Goal: Task Accomplishment & Management: Use online tool/utility

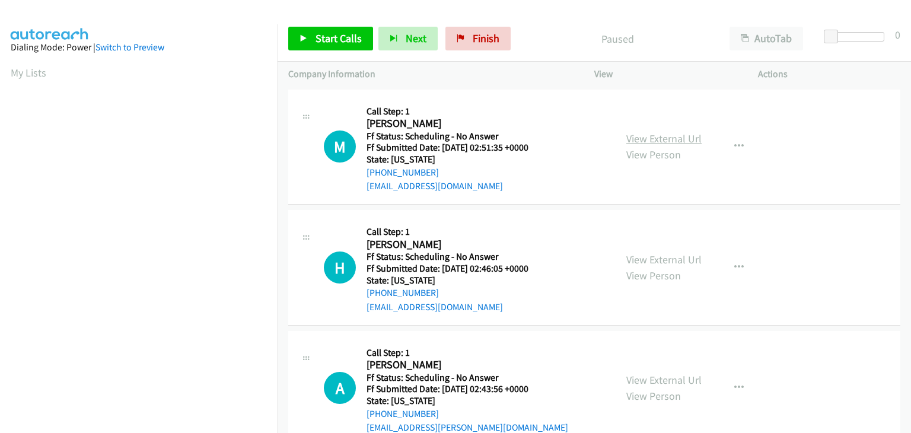
click at [654, 137] on link "View External Url" at bounding box center [663, 139] width 75 height 14
click at [350, 46] on link "Start Calls" at bounding box center [330, 39] width 85 height 24
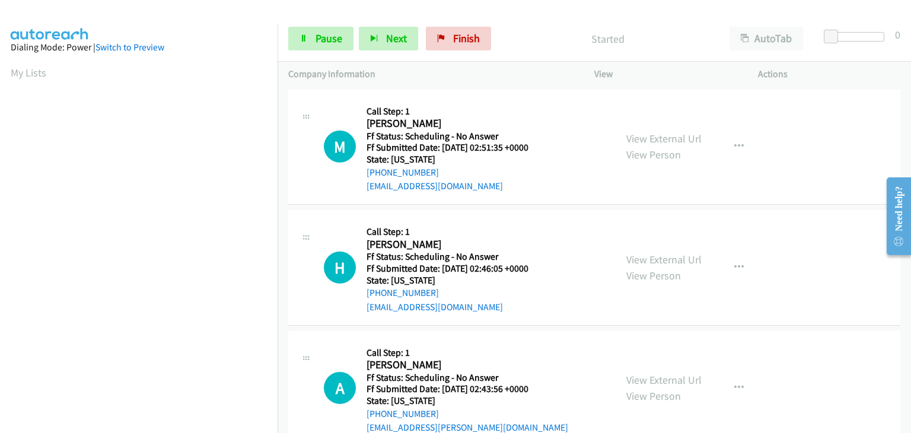
click at [641, 248] on div "View External Url View Person View External Url Email Schedule/Manage Callback …" at bounding box center [703, 268] width 174 height 94
click at [643, 250] on div "View External Url View Person View External Url Email Schedule/Manage Callback …" at bounding box center [703, 268] width 174 height 94
click at [660, 262] on link "View External Url" at bounding box center [663, 260] width 75 height 14
click at [671, 380] on link "View External Url" at bounding box center [663, 380] width 75 height 14
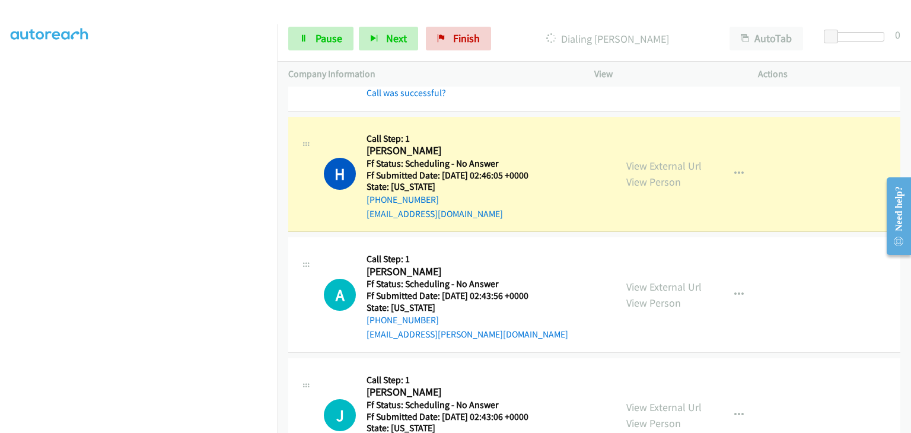
scroll to position [178, 0]
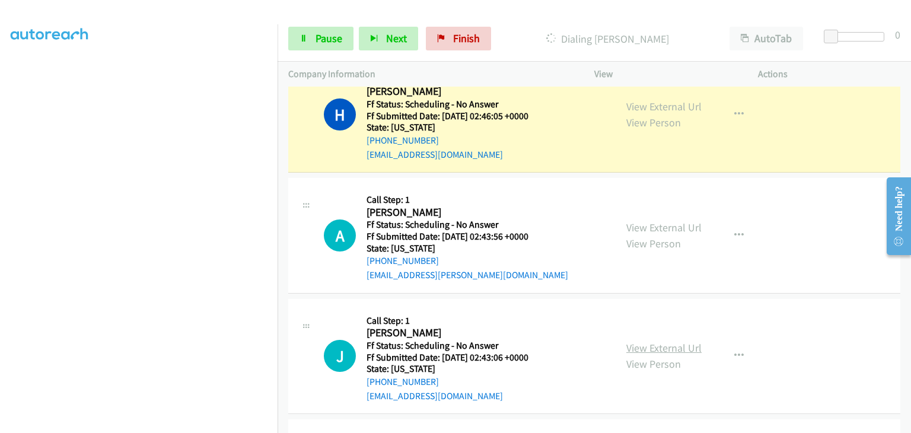
click at [645, 349] on link "View External Url" at bounding box center [663, 348] width 75 height 14
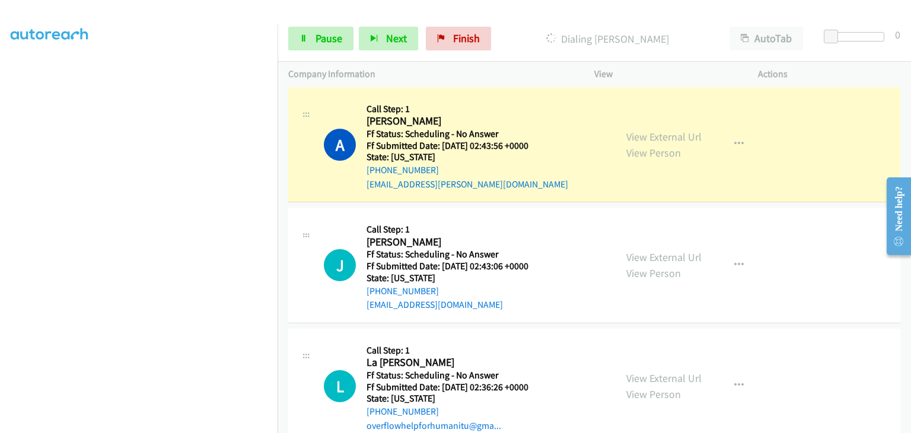
scroll to position [297, 0]
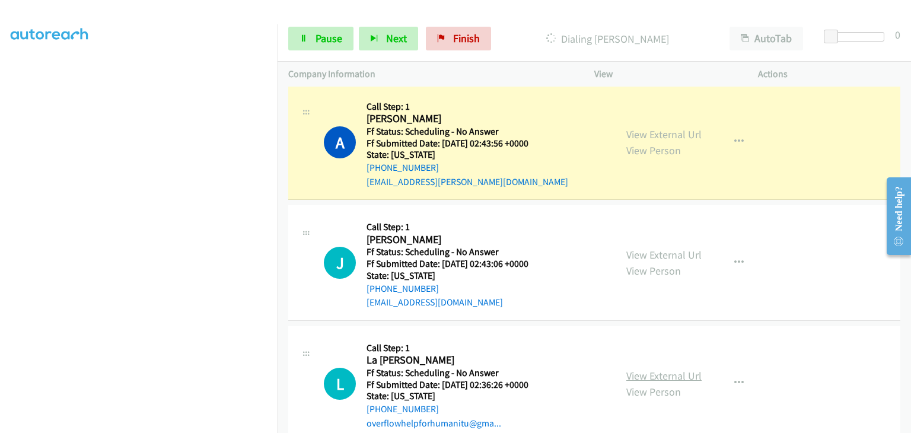
click at [655, 380] on link "View External Url" at bounding box center [663, 376] width 75 height 14
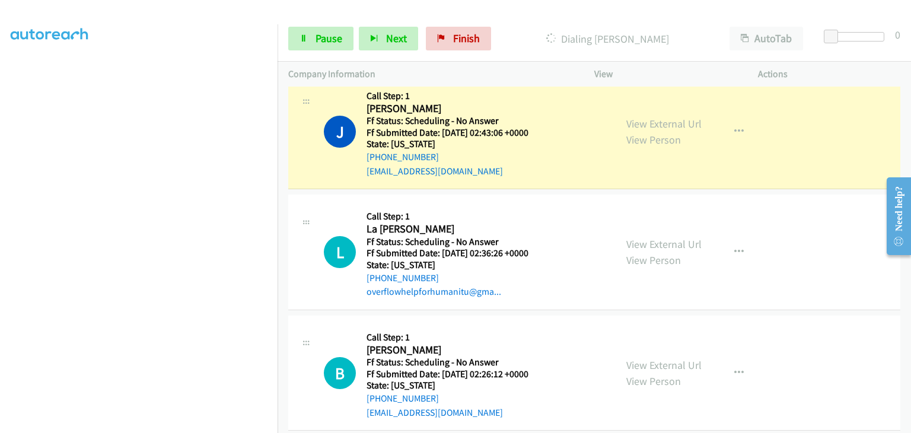
scroll to position [475, 0]
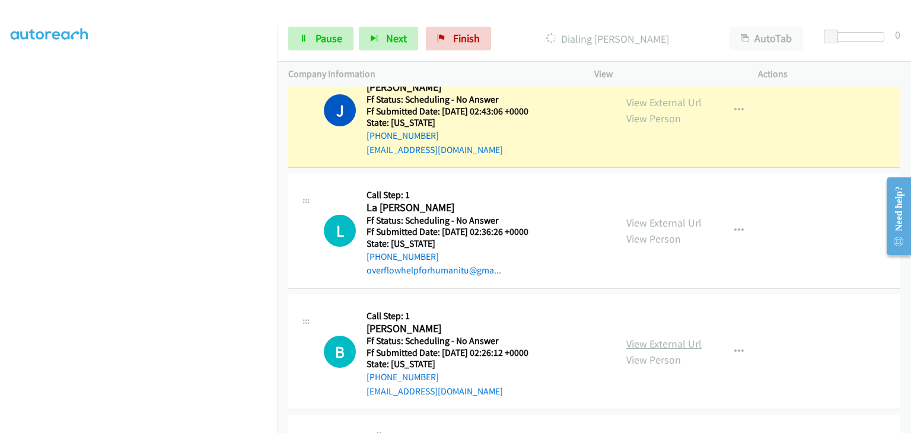
click at [638, 337] on link "View External Url" at bounding box center [663, 344] width 75 height 14
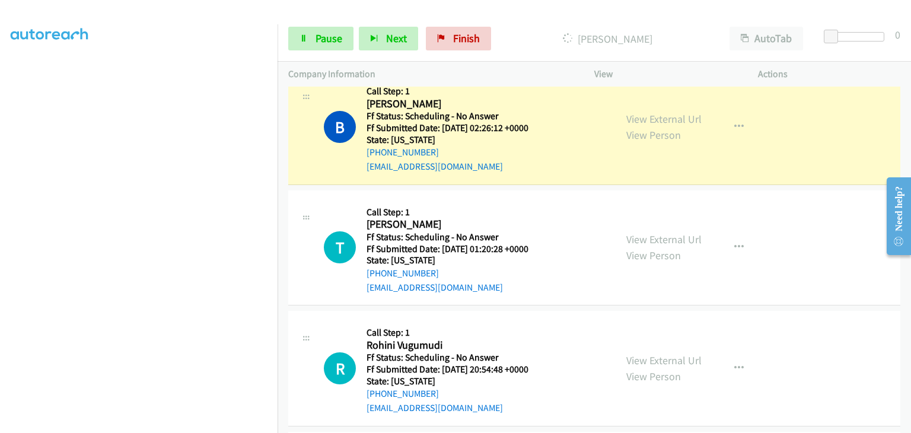
scroll to position [771, 0]
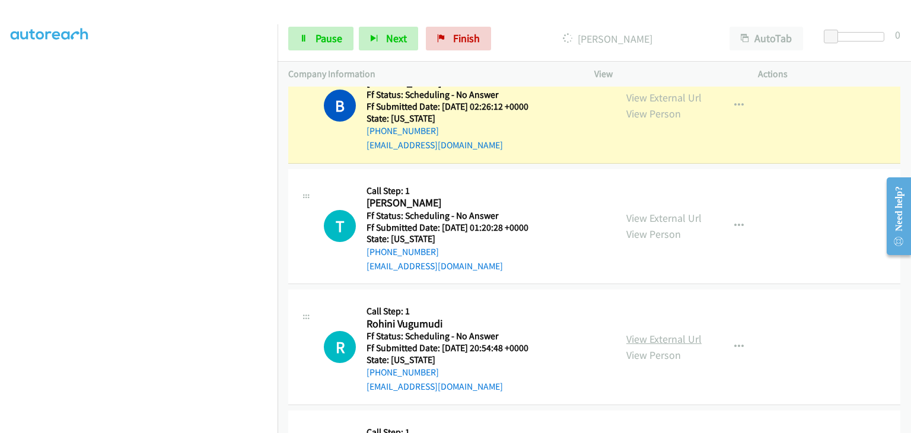
click at [637, 333] on link "View External Url" at bounding box center [663, 339] width 75 height 14
click at [635, 219] on link "View External Url" at bounding box center [663, 218] width 75 height 14
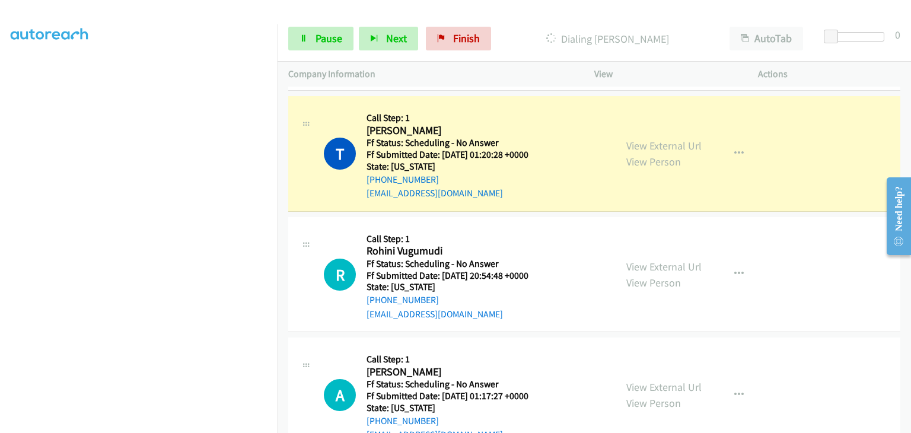
scroll to position [890, 0]
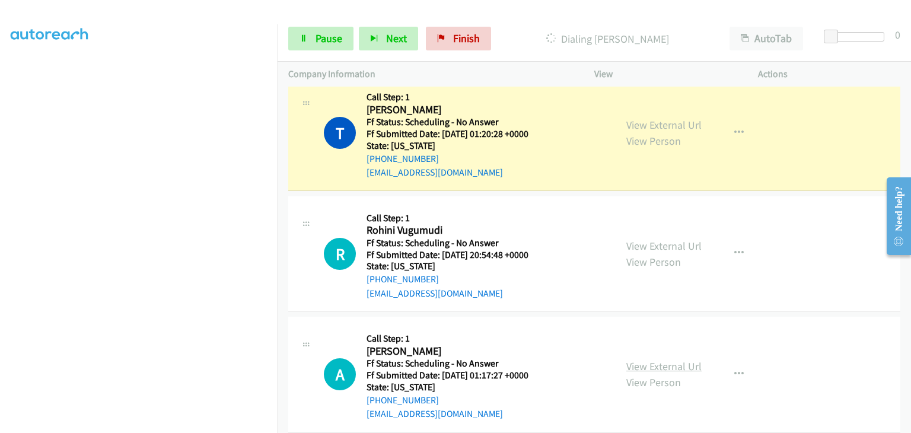
click at [645, 362] on link "View External Url" at bounding box center [663, 366] width 75 height 14
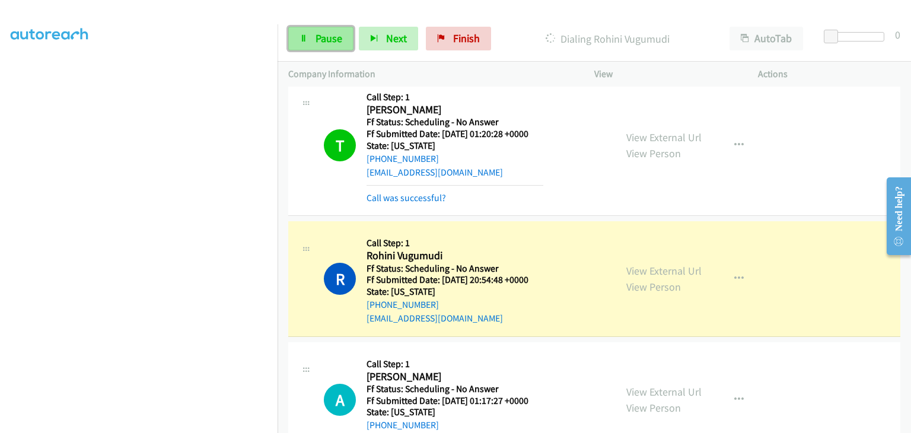
click at [336, 33] on span "Pause" at bounding box center [329, 38] width 27 height 14
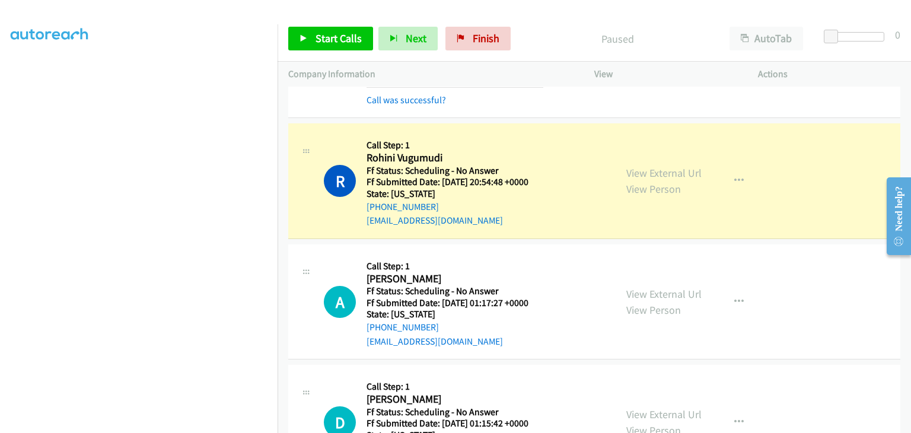
scroll to position [1008, 0]
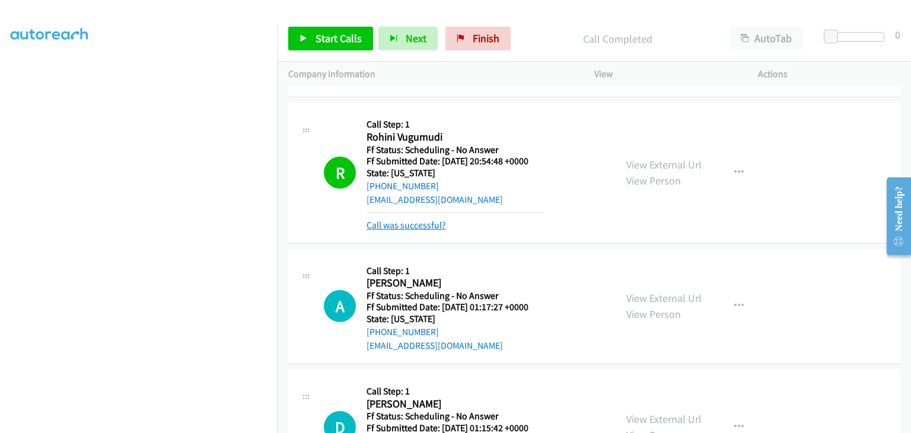
click at [422, 222] on link "Call was successful?" at bounding box center [406, 224] width 79 height 11
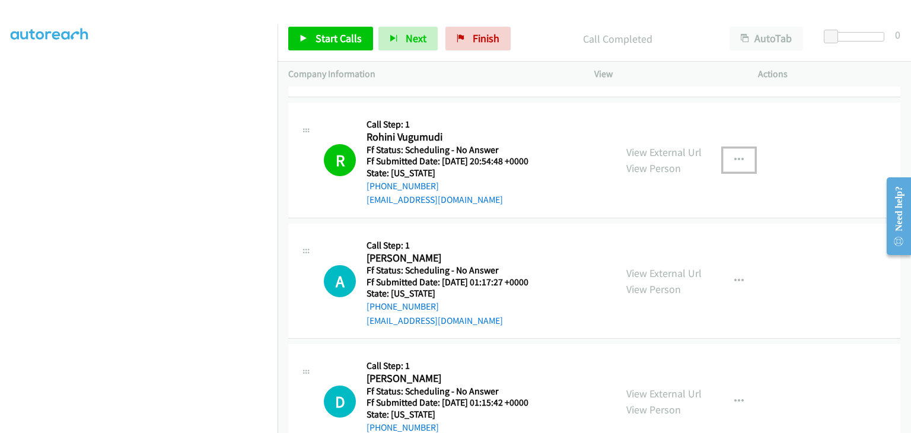
click at [740, 166] on button "button" at bounding box center [739, 160] width 32 height 24
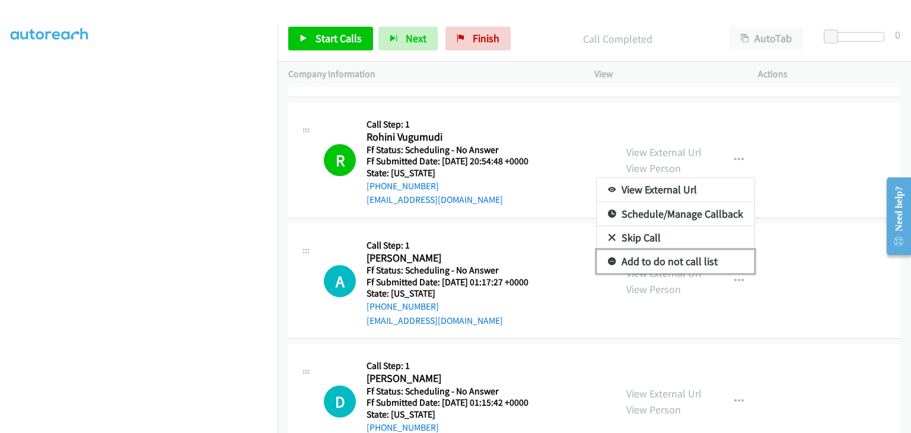
click at [625, 261] on link "Add to do not call list" at bounding box center [676, 262] width 158 height 24
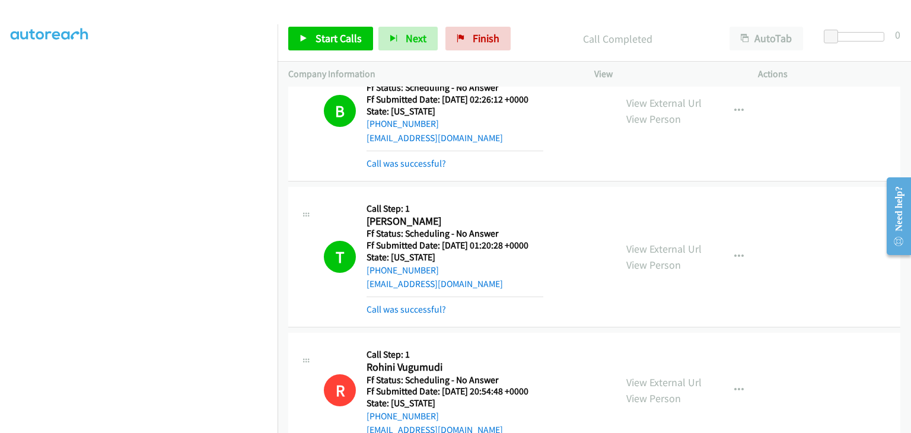
scroll to position [771, 0]
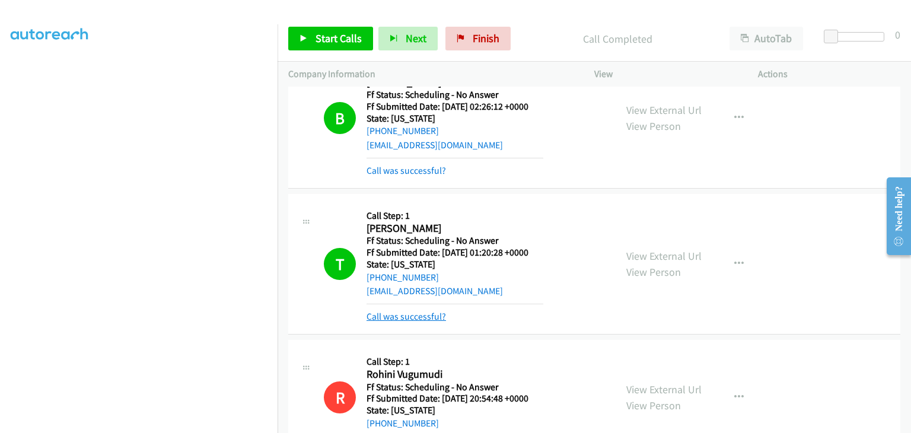
click at [434, 313] on link "Call was successful?" at bounding box center [406, 316] width 79 height 11
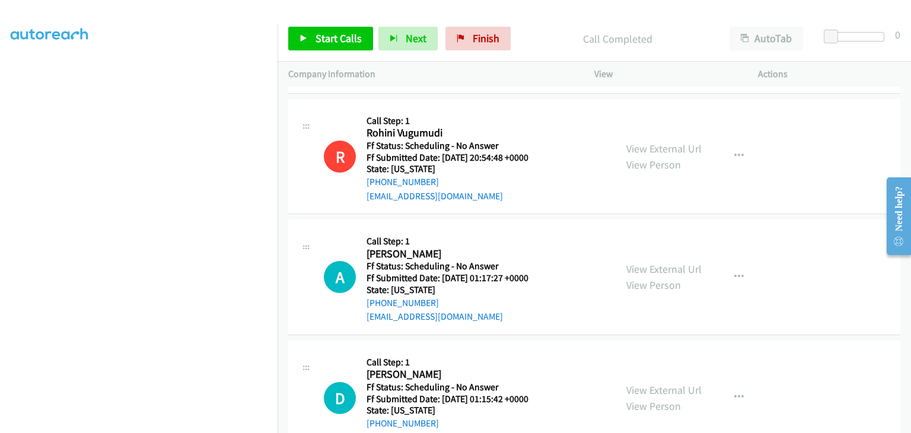
scroll to position [1008, 0]
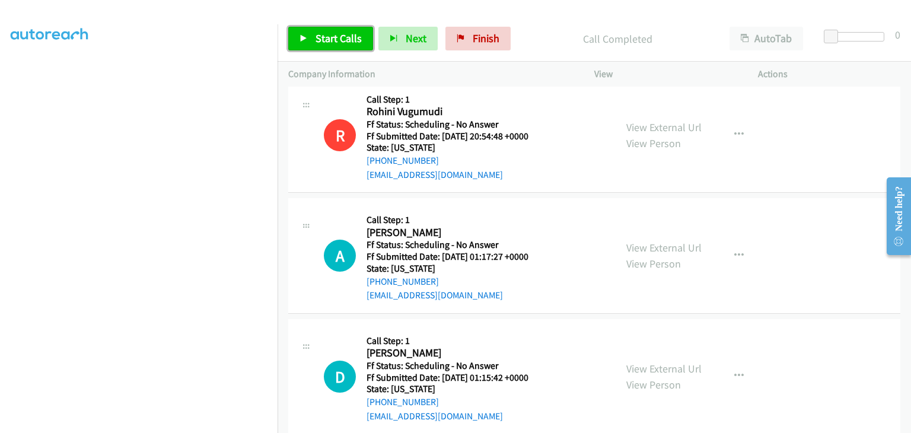
click at [339, 43] on span "Start Calls" at bounding box center [339, 38] width 46 height 14
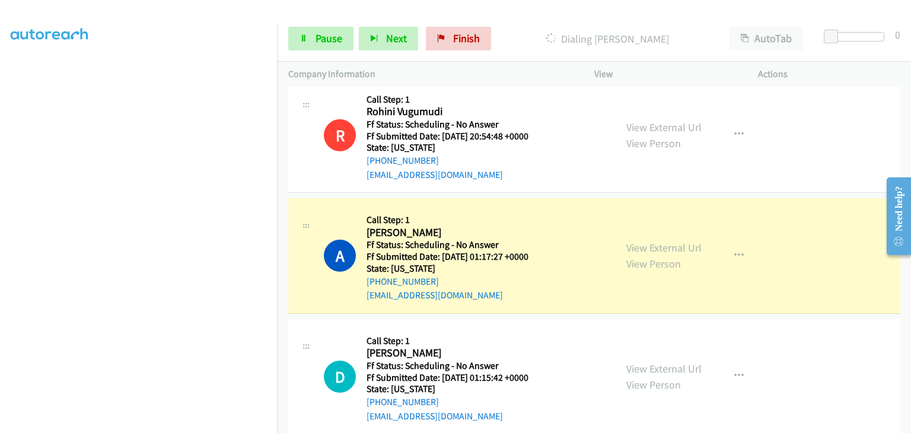
scroll to position [233, 0]
drag, startPoint x: 327, startPoint y: 43, endPoint x: 312, endPoint y: 48, distance: 15.6
click at [327, 43] on span "Pause" at bounding box center [329, 38] width 27 height 14
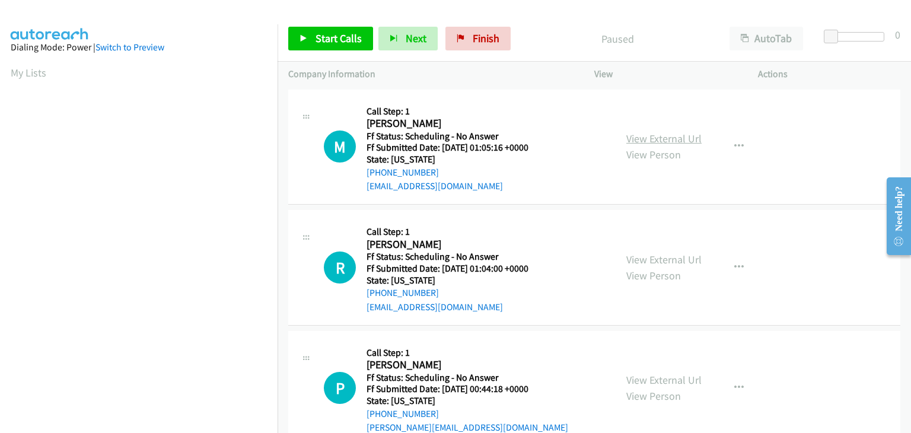
click at [637, 137] on link "View External Url" at bounding box center [663, 139] width 75 height 14
drag, startPoint x: 333, startPoint y: 32, endPoint x: 472, endPoint y: 81, distance: 147.8
click at [333, 32] on span "Start Calls" at bounding box center [339, 38] width 46 height 14
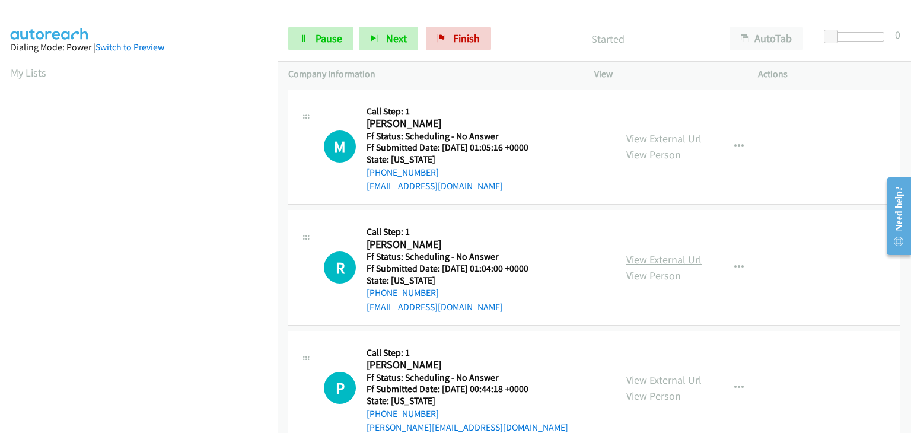
click at [658, 263] on link "View External Url" at bounding box center [663, 260] width 75 height 14
click at [662, 381] on link "View External Url" at bounding box center [663, 380] width 75 height 14
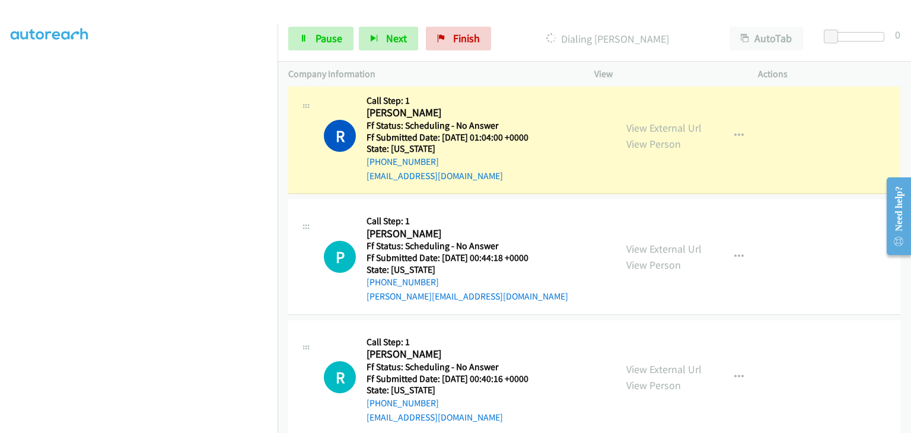
scroll to position [178, 0]
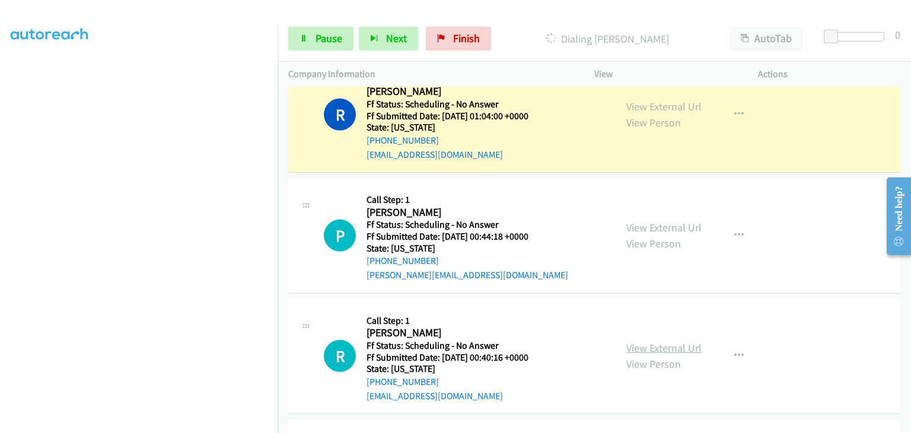
click at [639, 342] on link "View External Url" at bounding box center [663, 348] width 75 height 14
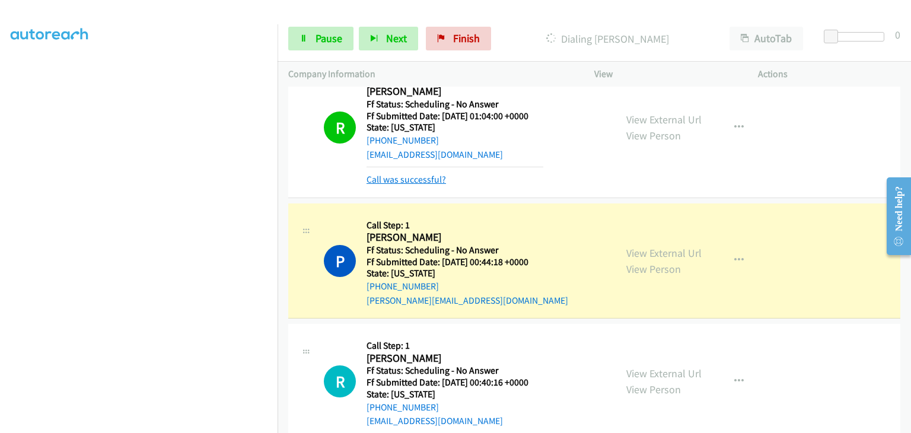
click at [407, 183] on link "Call was successful?" at bounding box center [406, 179] width 79 height 11
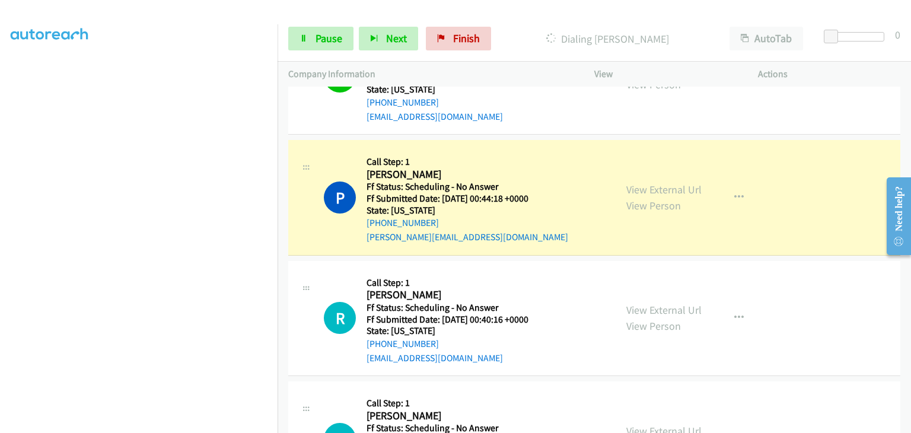
scroll to position [237, 0]
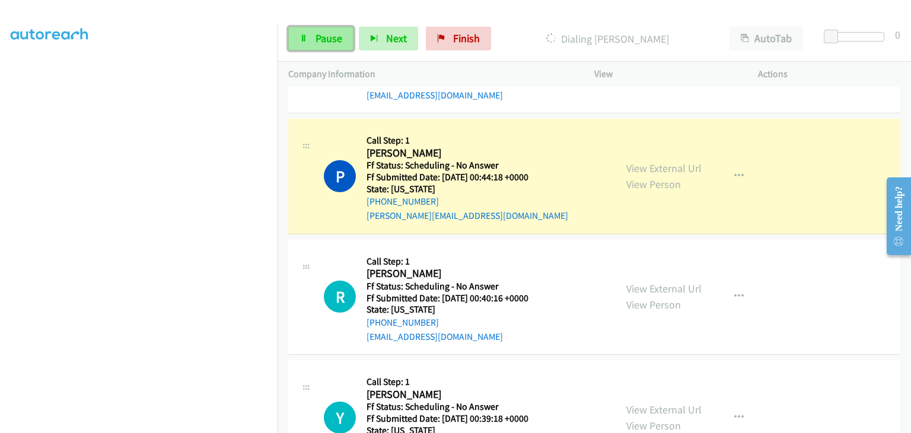
click at [329, 36] on span "Pause" at bounding box center [329, 38] width 27 height 14
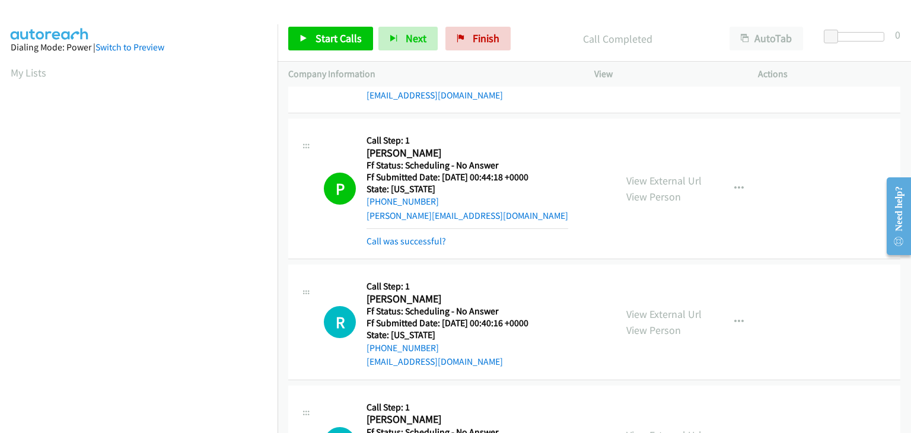
scroll to position [233, 0]
click at [356, 38] on span "Start Calls" at bounding box center [339, 38] width 46 height 14
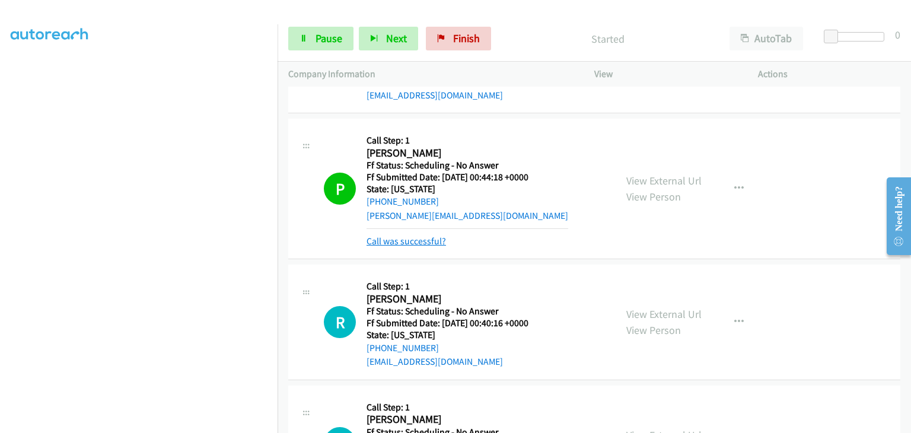
click at [415, 238] on link "Call was successful?" at bounding box center [406, 240] width 79 height 11
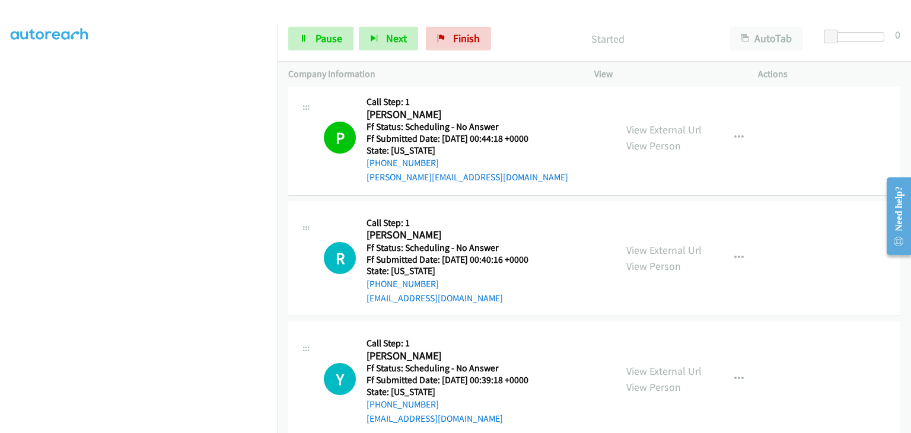
scroll to position [297, 0]
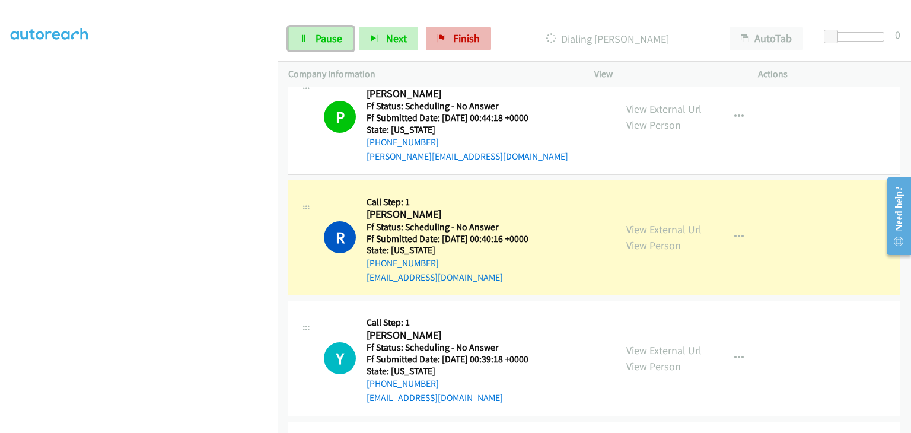
drag, startPoint x: 325, startPoint y: 38, endPoint x: 428, endPoint y: 39, distance: 102.6
click at [325, 38] on span "Pause" at bounding box center [329, 38] width 27 height 14
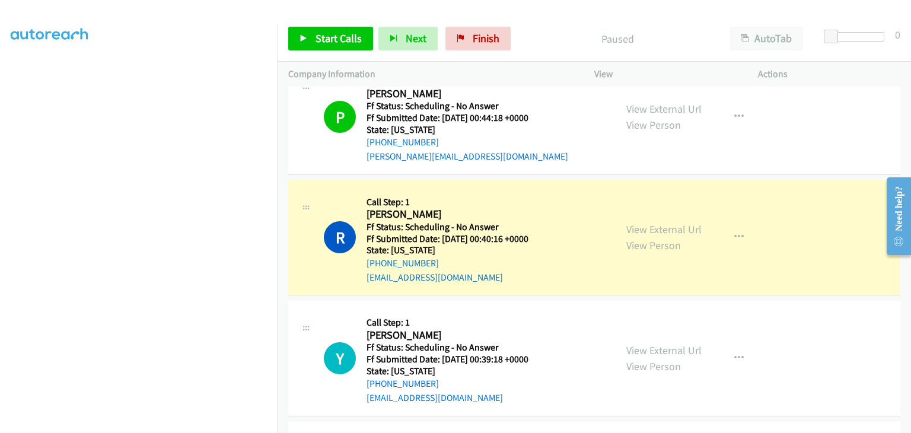
scroll to position [233, 0]
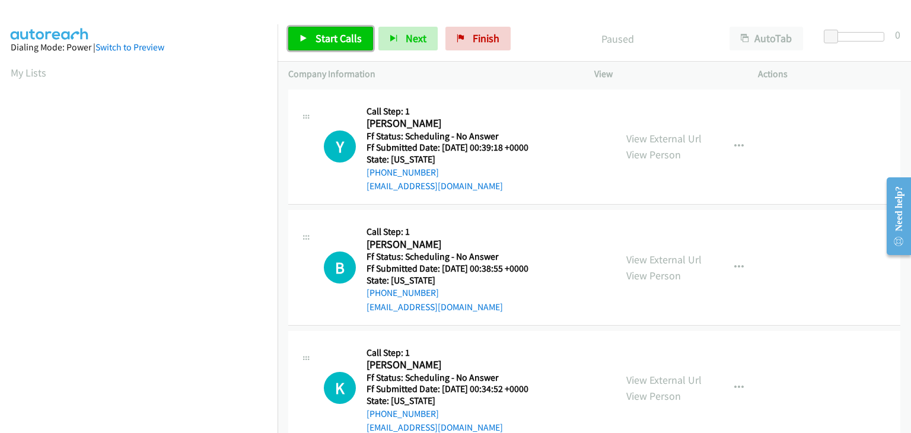
click at [358, 44] on span "Start Calls" at bounding box center [339, 38] width 46 height 14
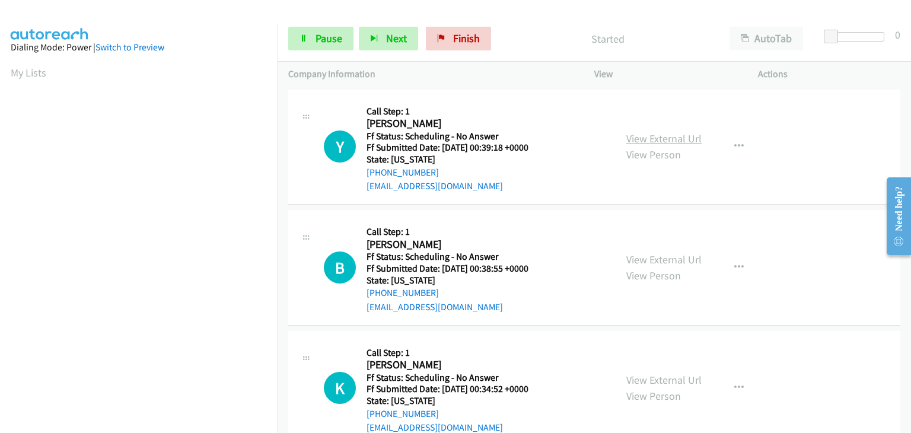
click at [641, 133] on link "View External Url" at bounding box center [663, 139] width 75 height 14
click at [323, 40] on span "Pause" at bounding box center [329, 38] width 27 height 14
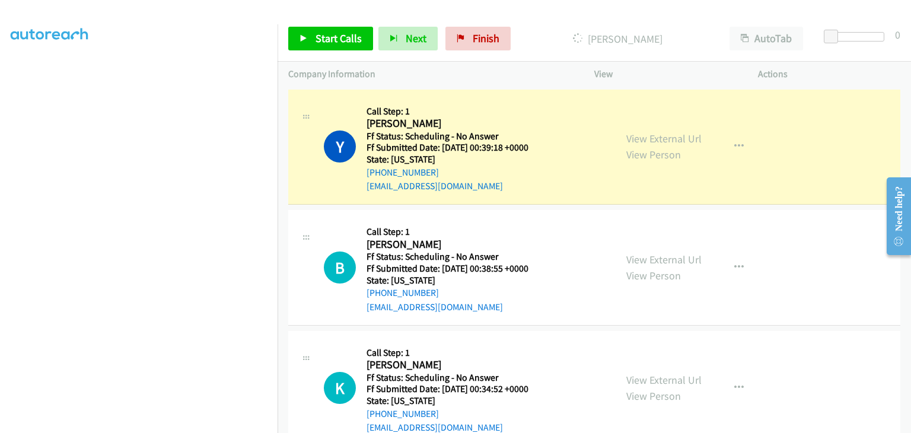
scroll to position [233, 0]
